Goal: Communication & Community: Answer question/provide support

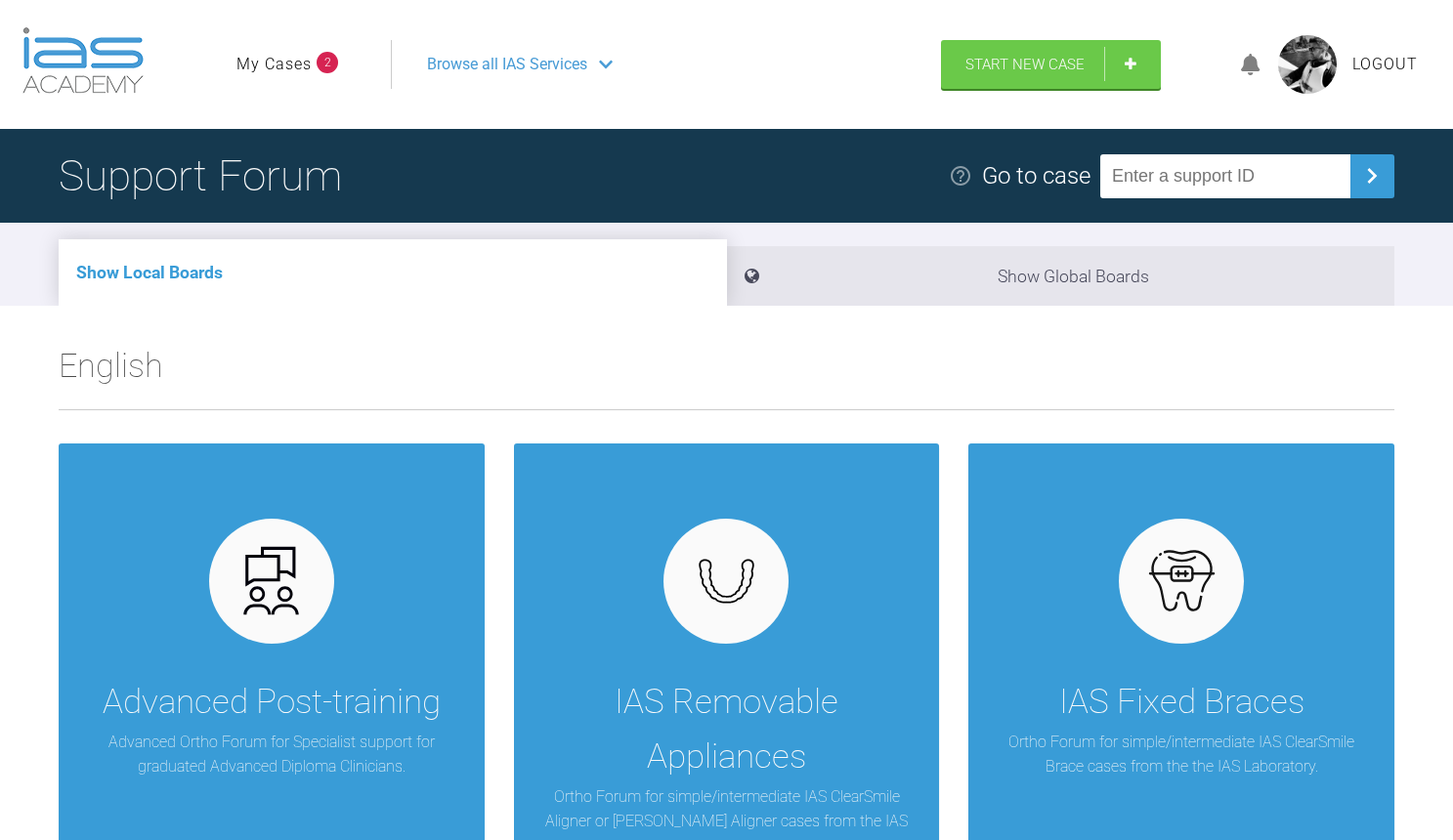
click at [282, 78] on ul "My Cases 2" at bounding box center [314, 64] width 154 height 49
click at [291, 59] on link "My Cases" at bounding box center [274, 64] width 75 height 25
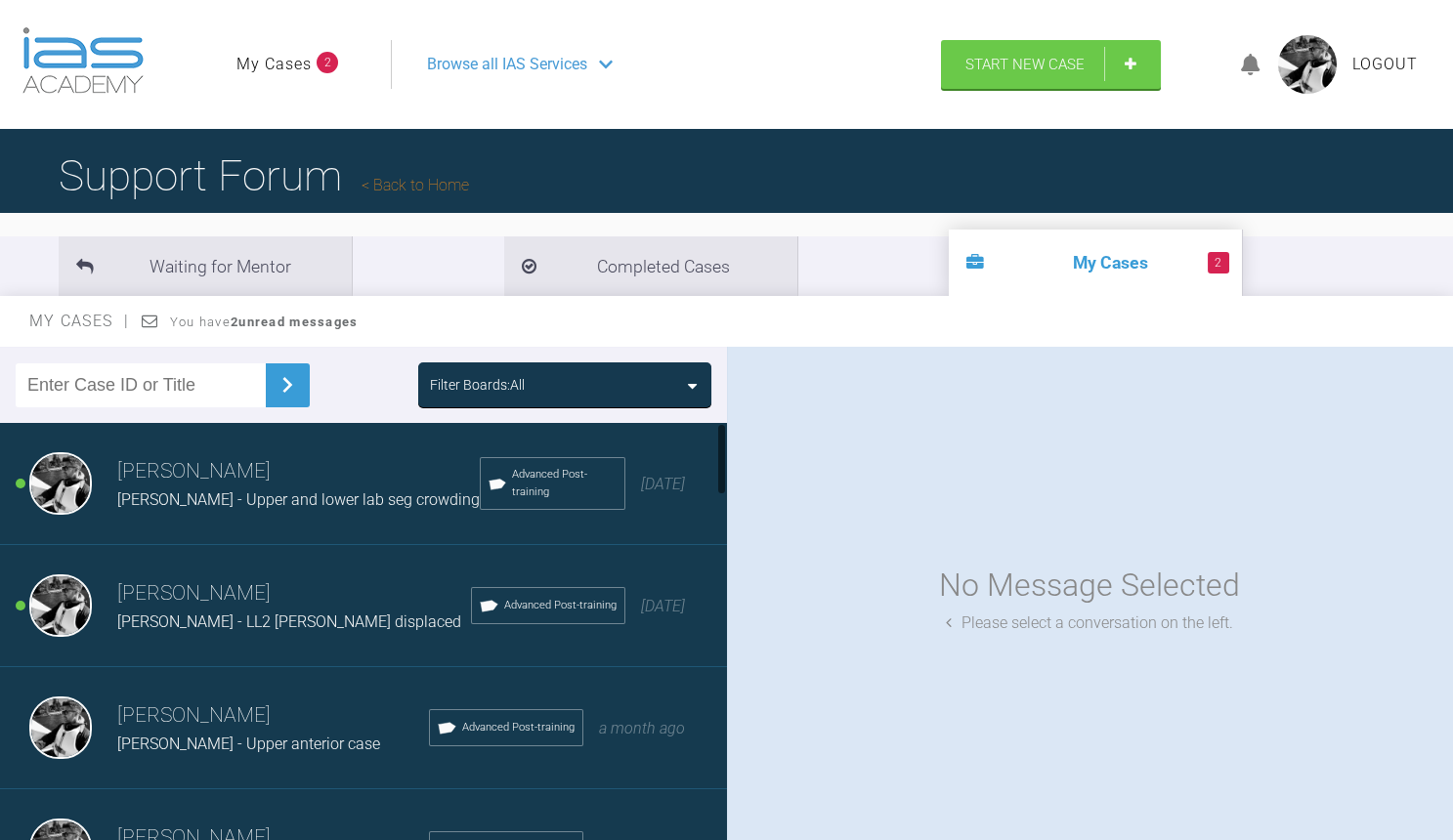
click at [218, 598] on h3 "[PERSON_NAME]" at bounding box center [294, 593] width 354 height 33
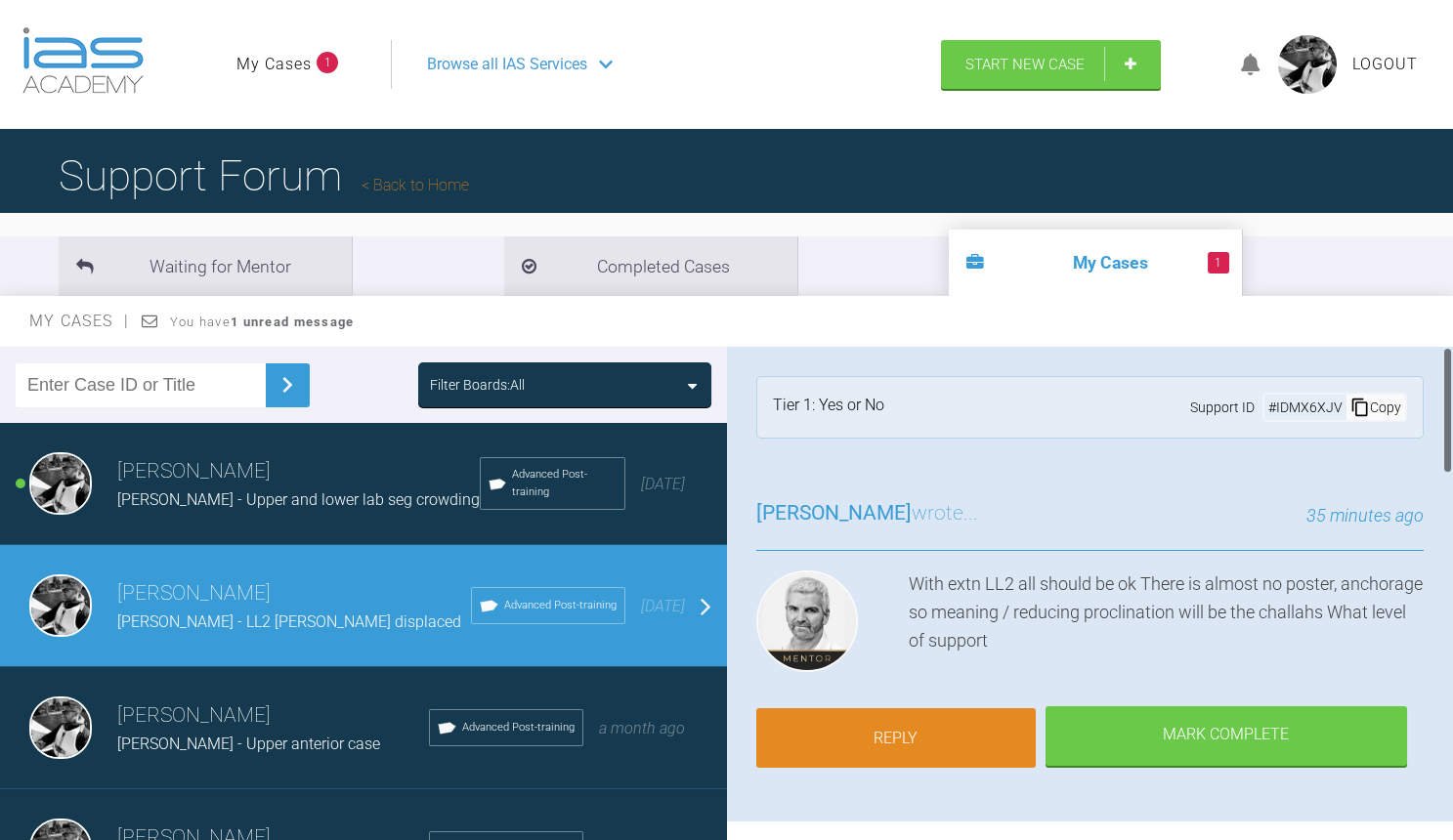
click at [968, 708] on link "Reply" at bounding box center [896, 738] width 280 height 61
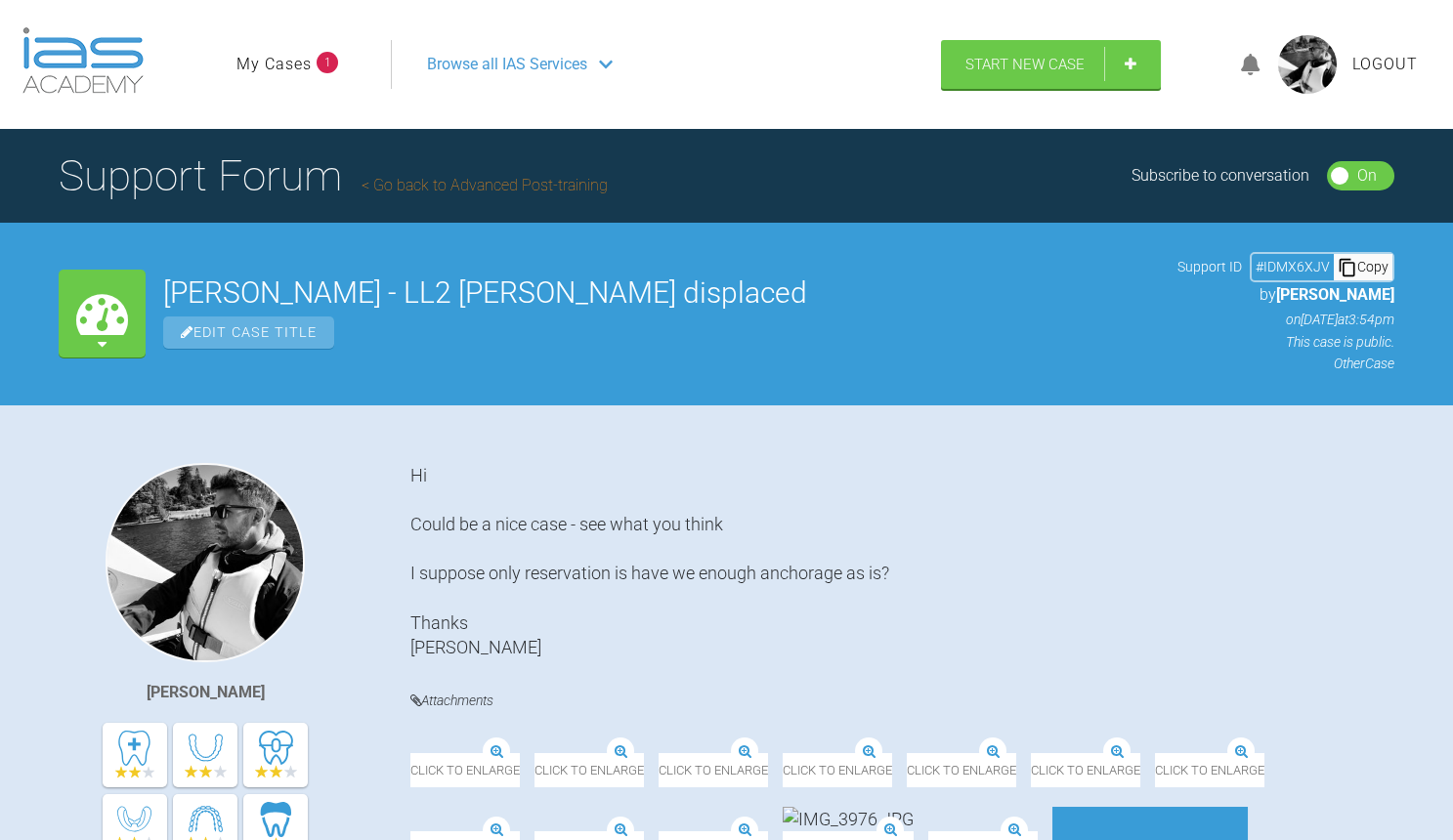
scroll to position [2882, 0]
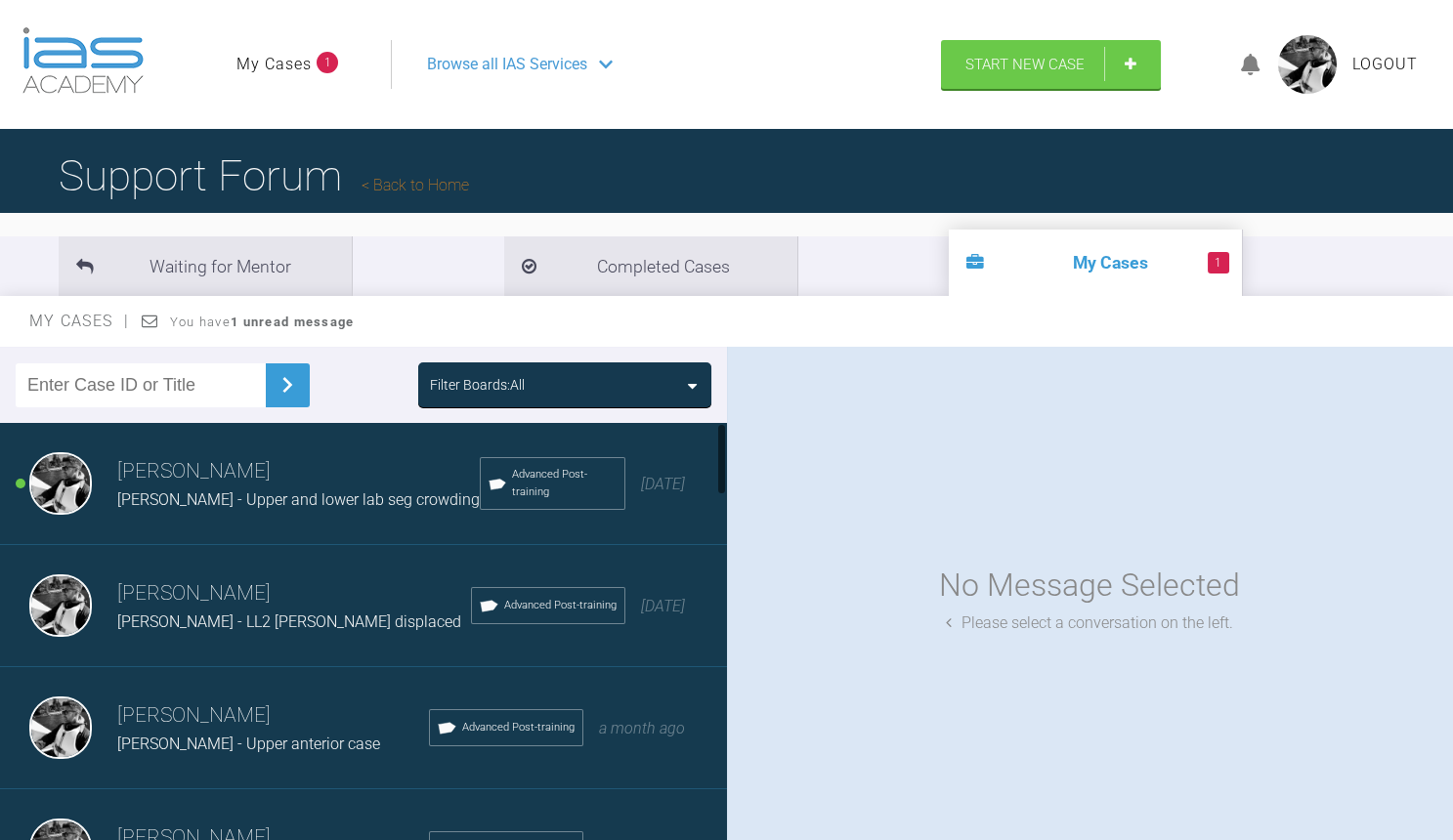
click at [315, 498] on span "[PERSON_NAME] - Upper and lower lab seg crowding" at bounding box center [298, 499] width 363 height 19
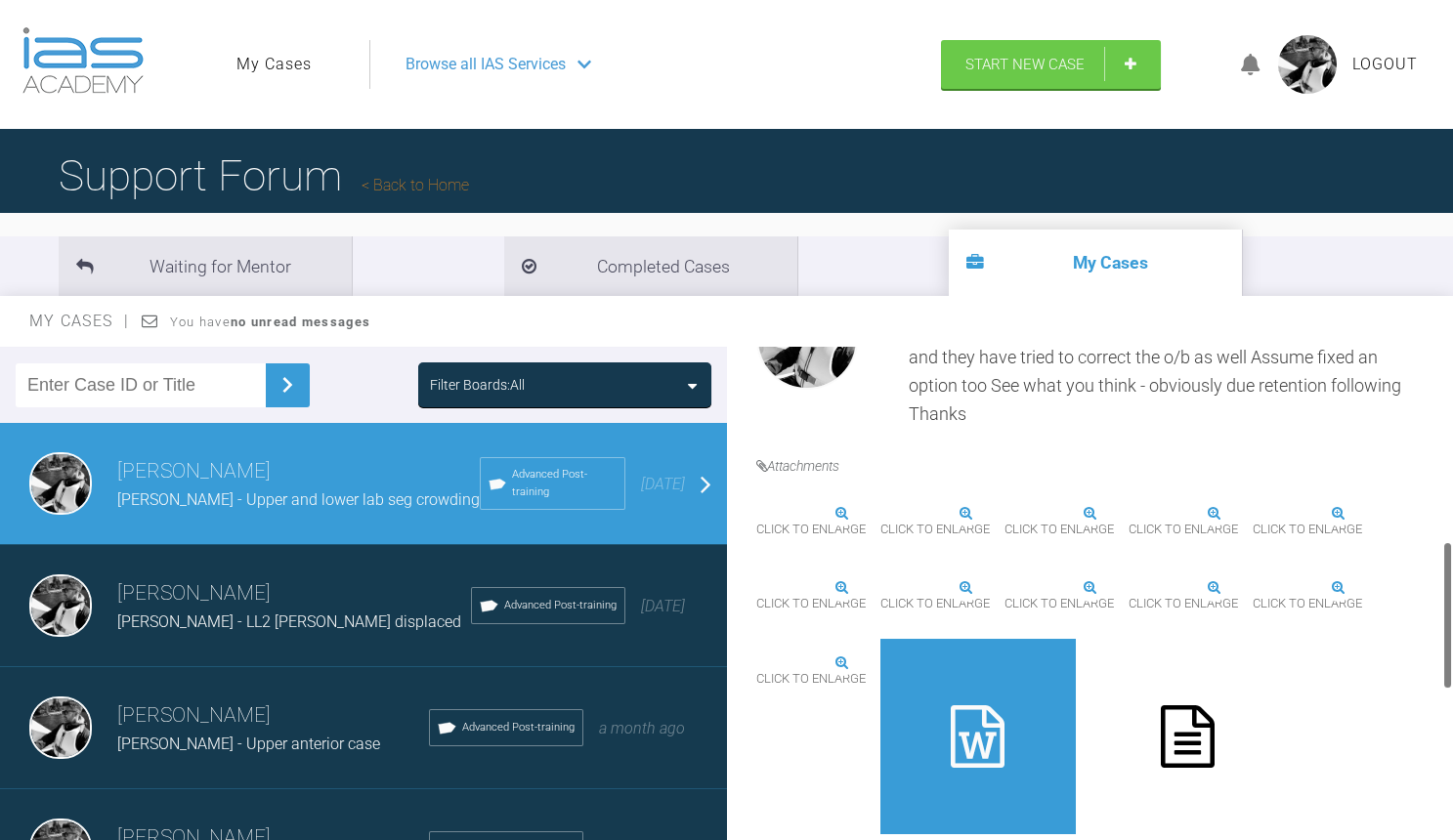
scroll to position [656, 0]
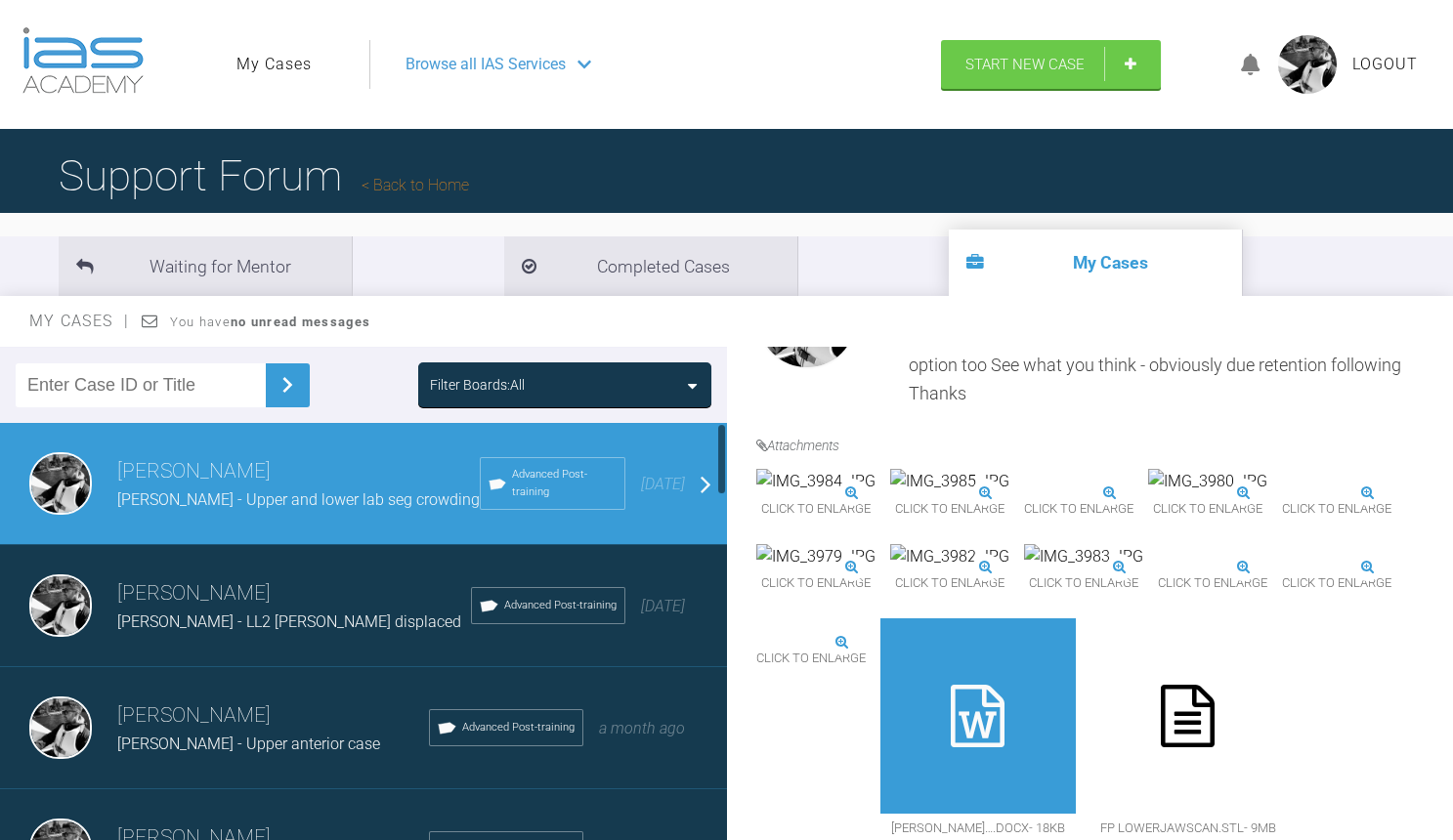
click at [262, 596] on h3 "[PERSON_NAME]" at bounding box center [294, 593] width 354 height 33
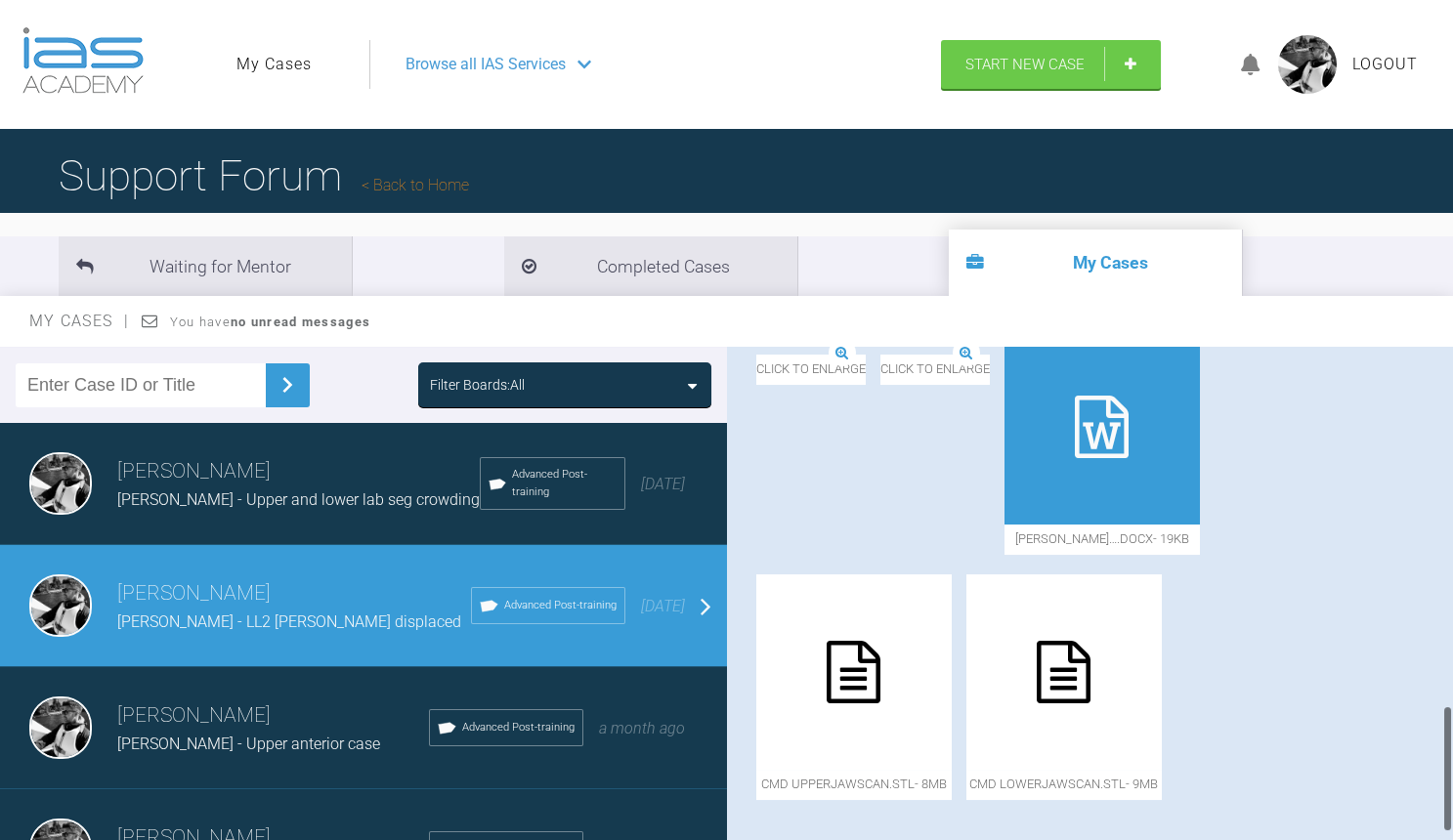
scroll to position [1420, 0]
